Goal: Information Seeking & Learning: Learn about a topic

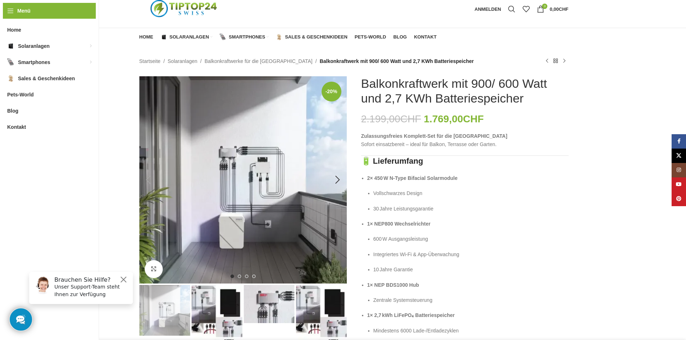
scroll to position [36, 0]
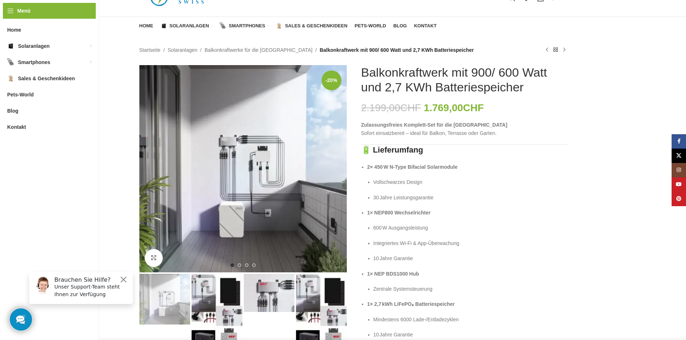
drag, startPoint x: 524, startPoint y: 85, endPoint x: 386, endPoint y: 90, distance: 138.0
click at [386, 90] on h1 "Balkonkraftwerk mit 900/ 600 Watt und 2,7 KWh Batteriespeicher" at bounding box center [464, 80] width 207 height 30
copy h1 "2,7 KWh Batteriespeicher"
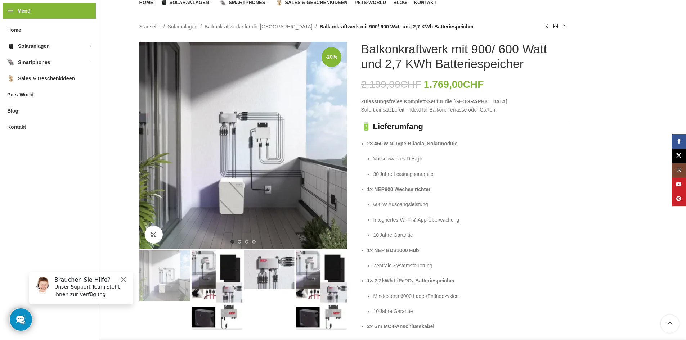
scroll to position [72, 0]
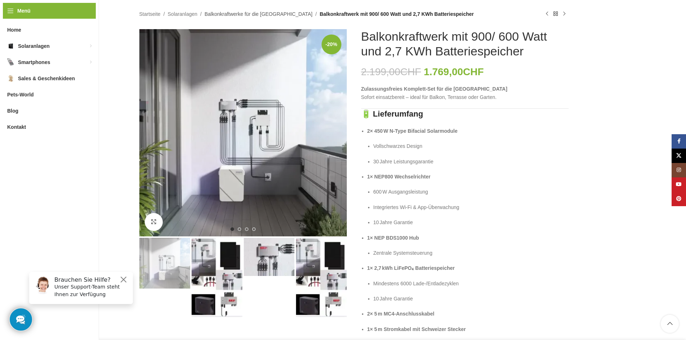
click at [255, 13] on link "Balkonkraftwerke für die [GEOGRAPHIC_DATA]" at bounding box center [259, 14] width 108 height 8
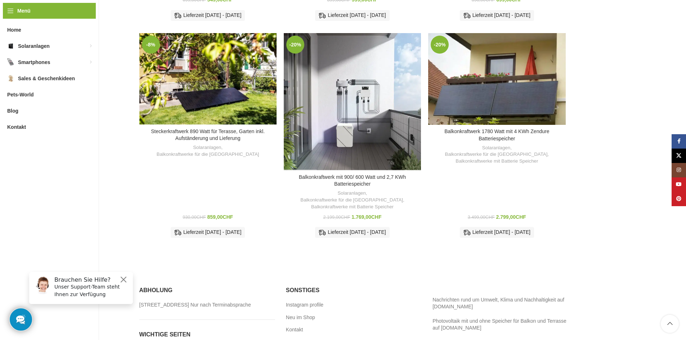
scroll to position [432, 0]
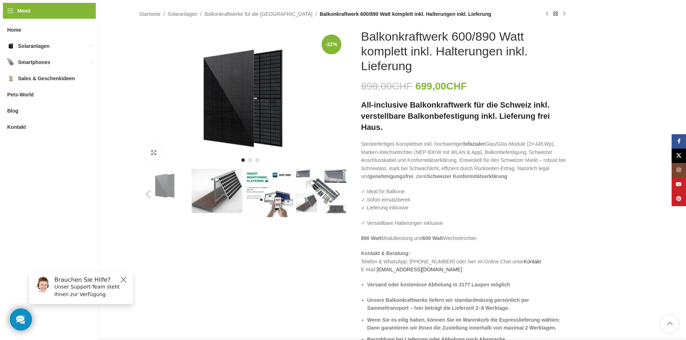
scroll to position [36, 0]
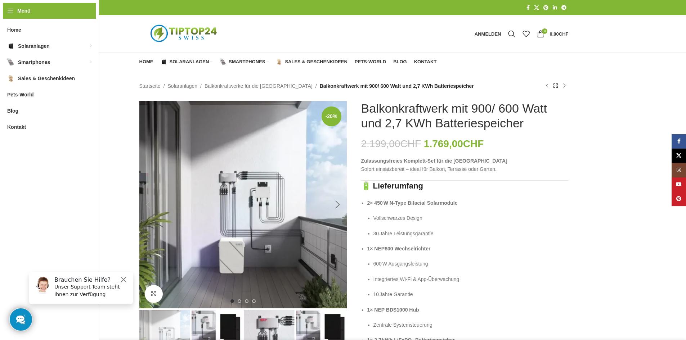
click at [336, 208] on div "Next slide" at bounding box center [338, 205] width 18 height 18
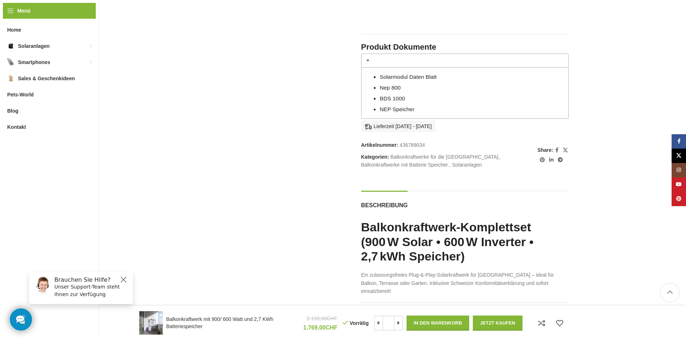
scroll to position [756, 0]
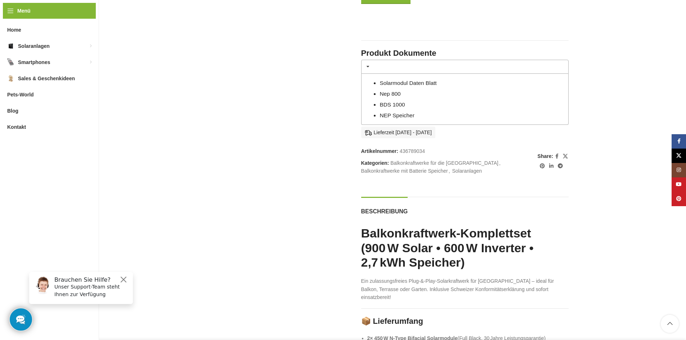
click at [408, 82] on link "Solarmodul Daten Blatt" at bounding box center [408, 83] width 57 height 6
